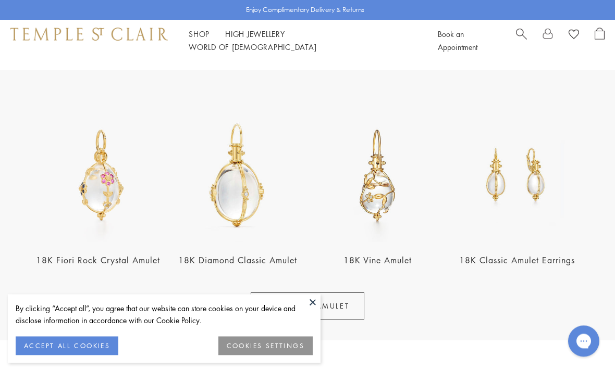
scroll to position [330, 0]
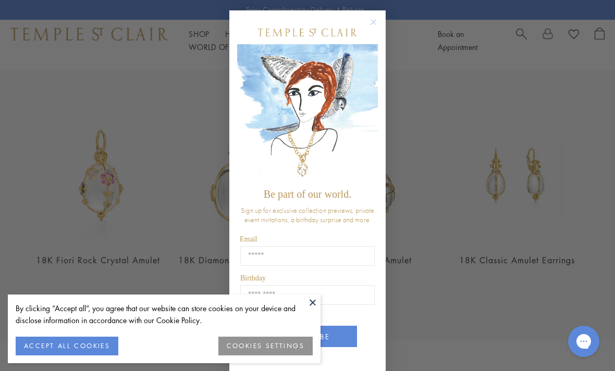
click at [377, 28] on circle "Close dialog" at bounding box center [373, 22] width 13 height 13
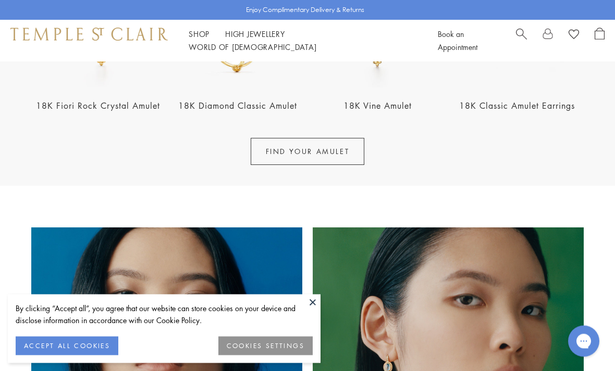
scroll to position [485, 0]
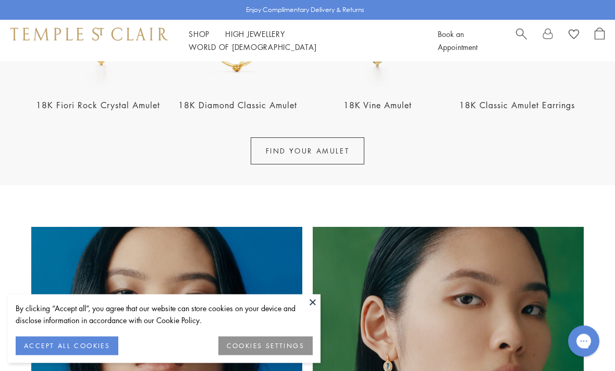
click at [334, 151] on link "FIND YOUR AMULET" at bounding box center [308, 151] width 114 height 27
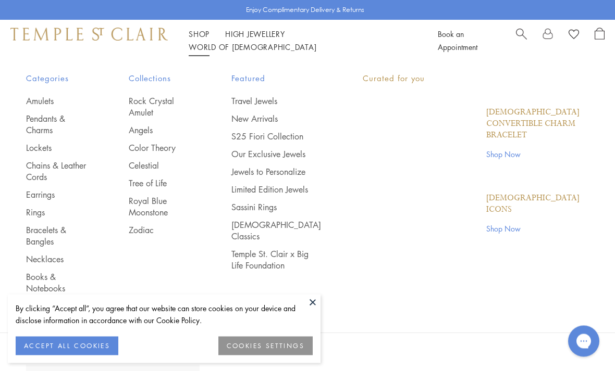
scroll to position [6128, 0]
click at [196, 36] on link "Shop Shop" at bounding box center [199, 34] width 21 height 10
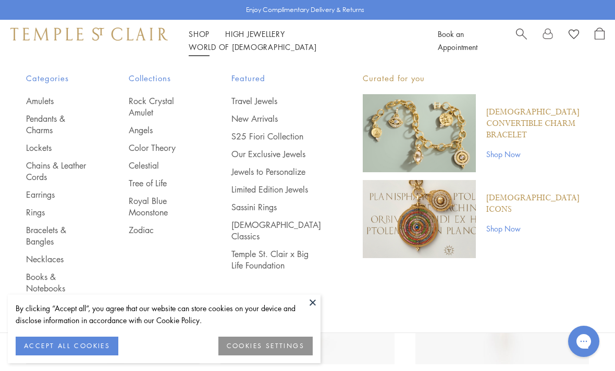
click at [33, 121] on link "Pendants & Charms" at bounding box center [56, 124] width 61 height 23
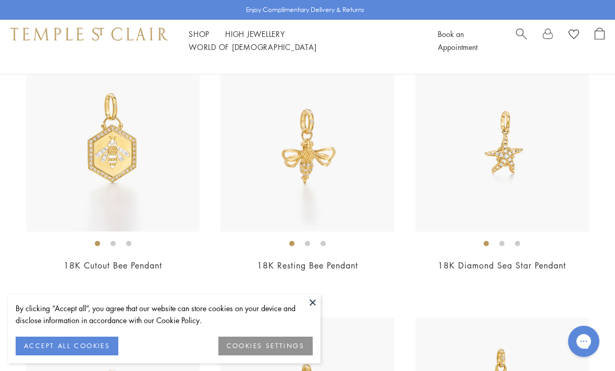
scroll to position [4322, 0]
click at [308, 144] on img at bounding box center [306, 144] width 173 height 173
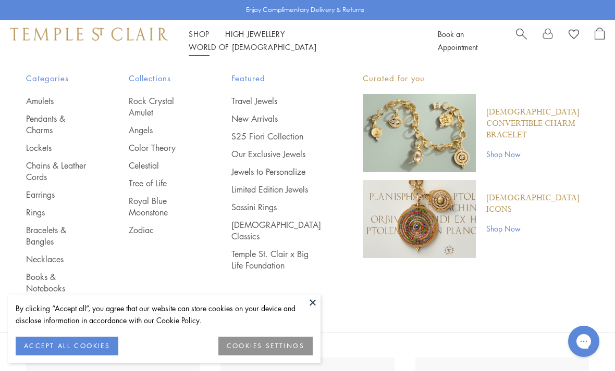
click at [39, 120] on link "Pendants & Charms" at bounding box center [56, 124] width 61 height 23
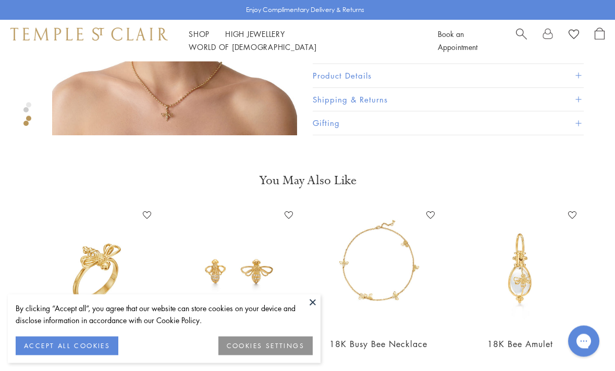
scroll to position [419, 0]
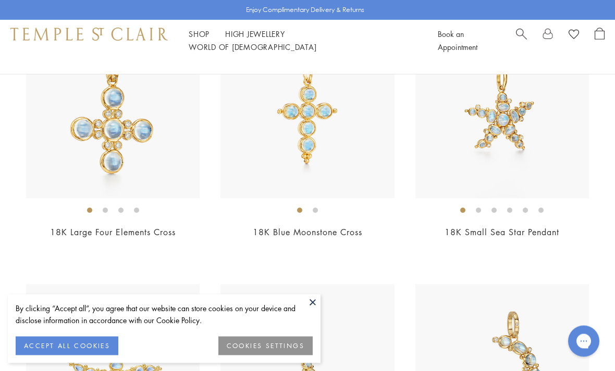
scroll to position [2527, 0]
click at [503, 110] on img at bounding box center [501, 110] width 173 height 173
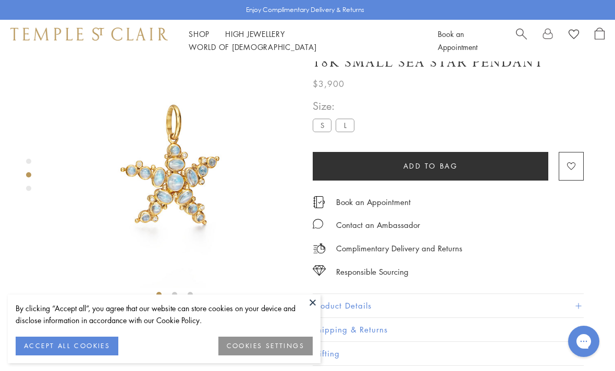
scroll to position [61, 0]
